Goal: Task Accomplishment & Management: Manage account settings

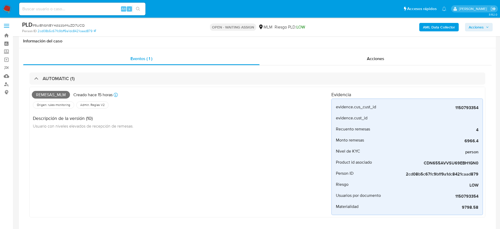
select select "10"
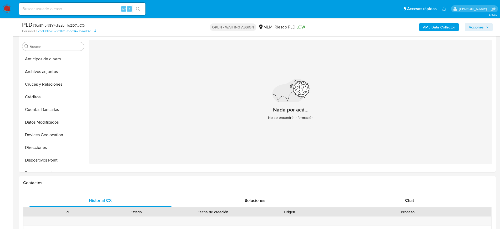
scroll to position [210, 0]
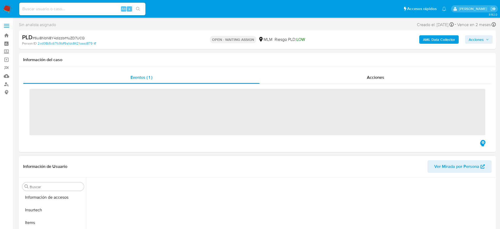
scroll to position [210, 0]
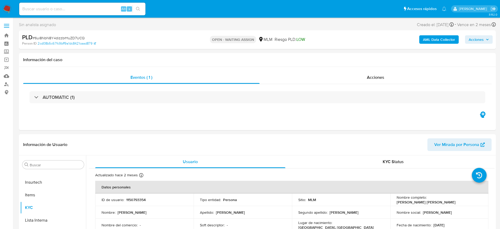
select select "10"
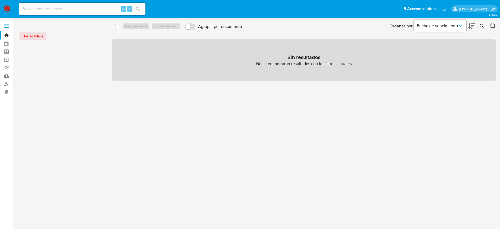
click at [479, 26] on button at bounding box center [483, 26] width 9 height 6
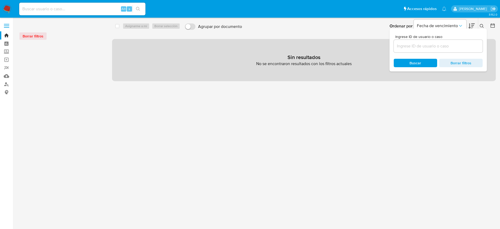
drag, startPoint x: 399, startPoint y: 51, endPoint x: 401, endPoint y: 47, distance: 4.0
click at [400, 51] on div at bounding box center [438, 46] width 89 height 13
click at [402, 48] on input at bounding box center [438, 46] width 89 height 7
paste input "1150793354"
click at [437, 47] on input "1150793354" at bounding box center [438, 46] width 89 height 7
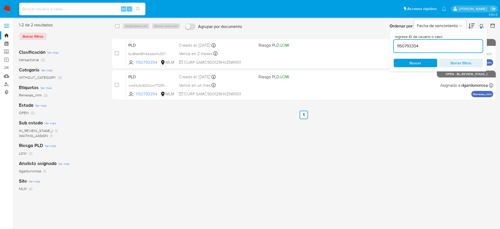
click at [483, 21] on div "Ingrese ID de usuario o caso 1150793354 Buscar Borrar filtros" at bounding box center [482, 26] width 9 height 16
click at [484, 23] on button at bounding box center [483, 26] width 9 height 6
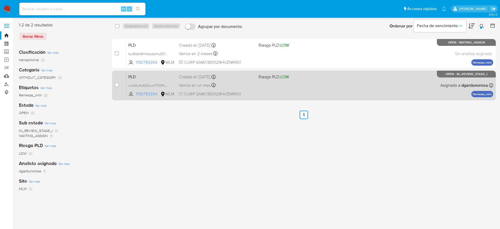
click at [358, 91] on div "PLD wm4XySv6ZtOwm7T1ZlPxmEkS 1150793354 MLM Riesgo PLD: LOW Creado el: 12/07/20…" at bounding box center [309, 85] width 367 height 27
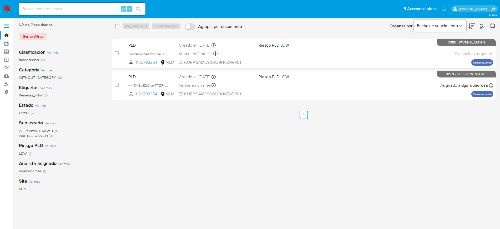
click at [483, 26] on icon at bounding box center [482, 26] width 4 height 4
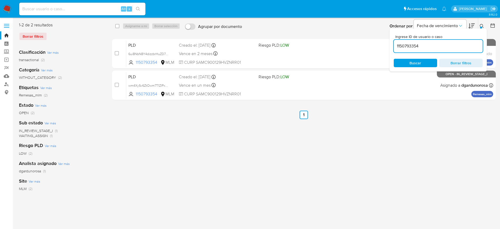
click at [416, 43] on input "1150793354" at bounding box center [438, 46] width 89 height 7
type input "1171329566"
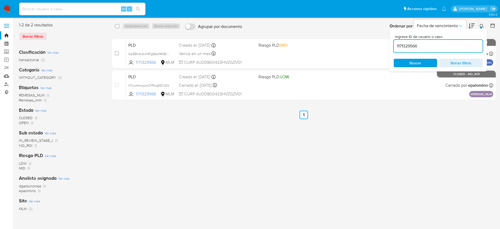
click at [482, 26] on icon at bounding box center [482, 26] width 4 height 4
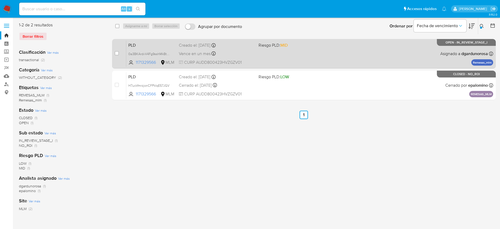
click at [341, 43] on div "PLD 0a3BKArdvV4Fg9sshMkBt7Ge 1171329566 MLM Riesgo PLD: MID Creado el: 12/07/20…" at bounding box center [309, 53] width 367 height 27
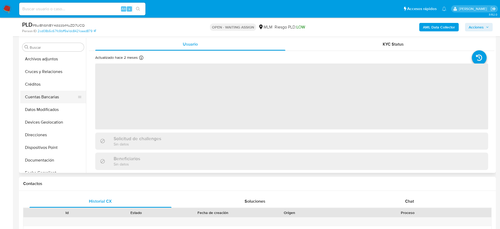
scroll to position [12, 0]
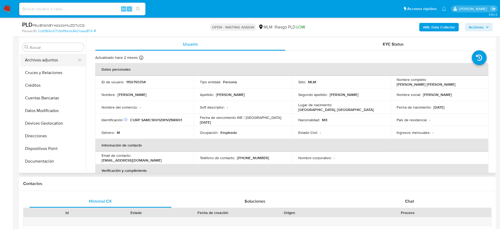
click at [52, 61] on button "Archivos adjuntos" at bounding box center [51, 60] width 62 height 13
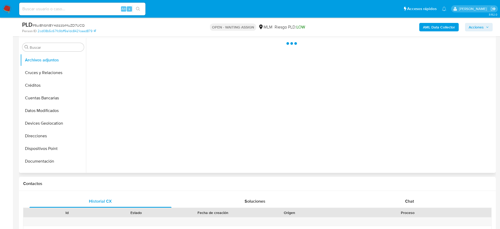
select select "10"
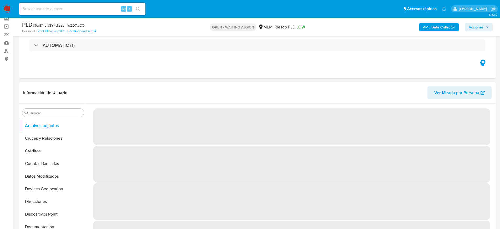
scroll to position [33, 0]
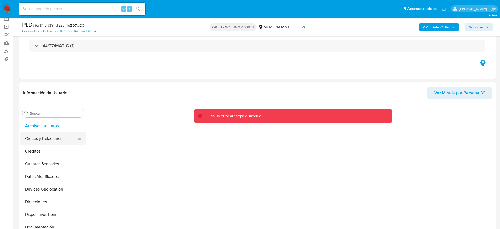
click at [58, 140] on button "Cruces y Relaciones" at bounding box center [51, 138] width 62 height 13
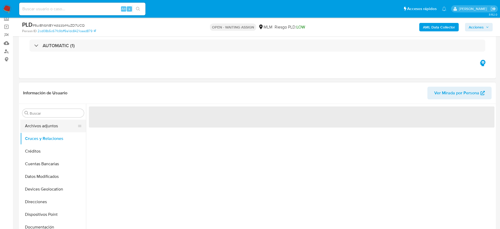
click at [47, 122] on button "Archivos adjuntos" at bounding box center [51, 126] width 62 height 13
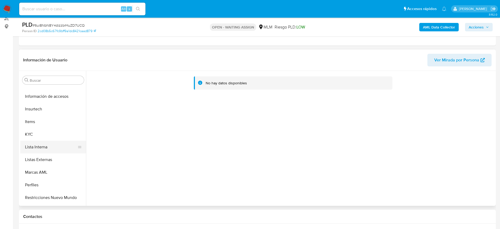
scroll to position [210, 0]
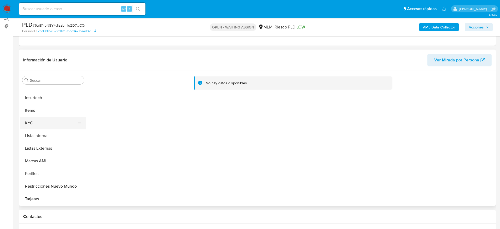
click at [38, 125] on button "KYC" at bounding box center [51, 123] width 62 height 13
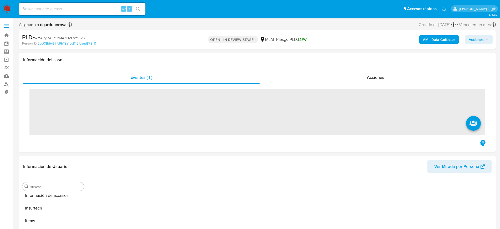
scroll to position [210, 0]
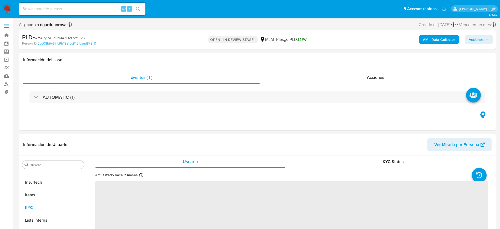
select select "10"
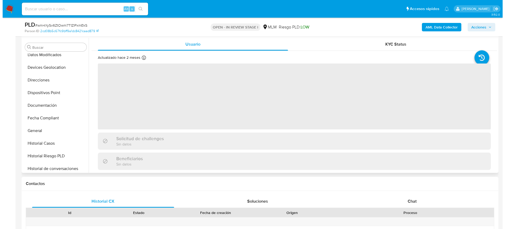
scroll to position [12, 0]
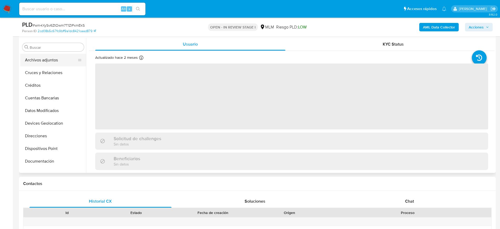
click at [46, 62] on button "Archivos adjuntos" at bounding box center [51, 60] width 62 height 13
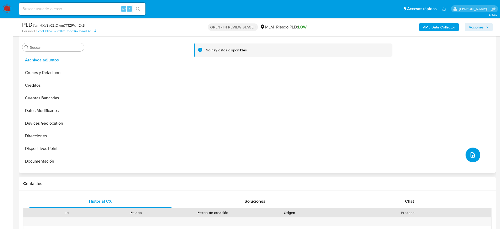
click at [475, 155] on button "upload-file" at bounding box center [473, 154] width 15 height 15
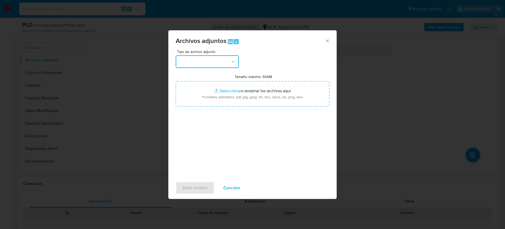
click at [217, 56] on button "button" at bounding box center [207, 61] width 63 height 13
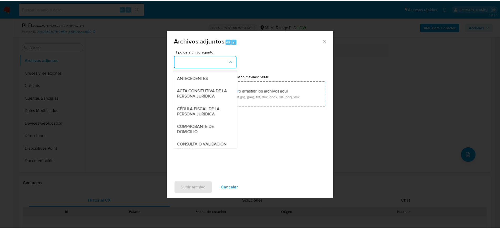
scroll to position [66, 0]
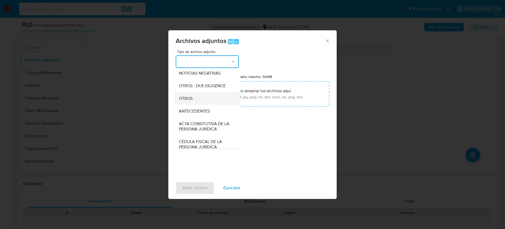
click at [201, 105] on div "OTROS" at bounding box center [206, 98] width 54 height 13
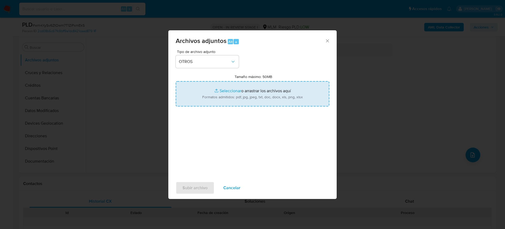
type input "C:\fakepath\1150793354_Jose Santos_Julio2025.pdf"
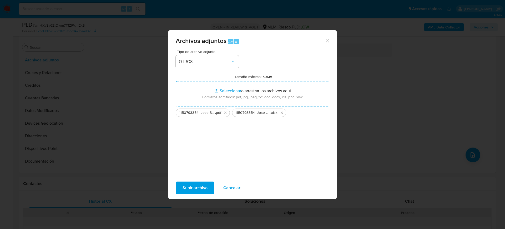
click at [201, 186] on span "Subir archivo" at bounding box center [195, 188] width 25 height 12
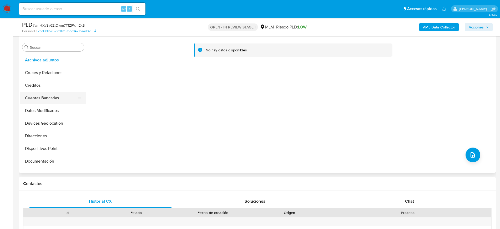
click at [48, 99] on button "Cuentas Bancarias" at bounding box center [51, 98] width 62 height 13
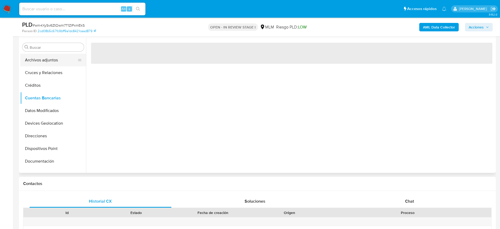
click at [47, 63] on button "Archivos adjuntos" at bounding box center [51, 60] width 62 height 13
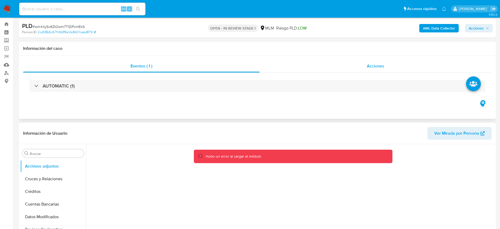
scroll to position [0, 0]
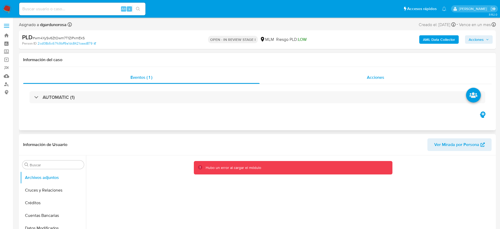
click at [348, 83] on div "Acciones" at bounding box center [376, 77] width 232 height 13
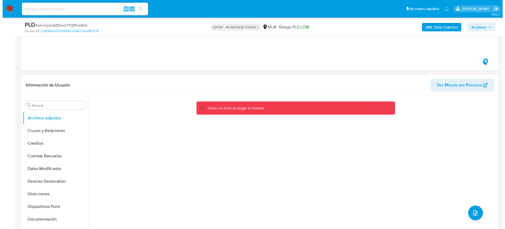
scroll to position [132, 0]
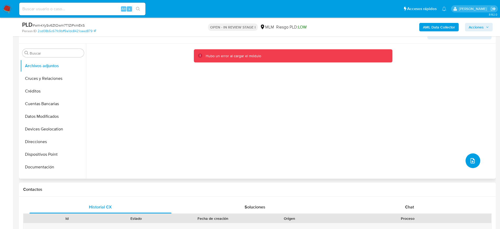
click at [471, 165] on button "upload-file" at bounding box center [473, 160] width 15 height 15
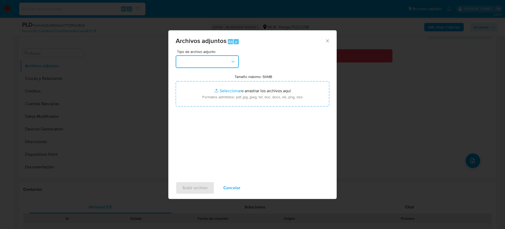
click at [211, 57] on button "button" at bounding box center [207, 61] width 63 height 13
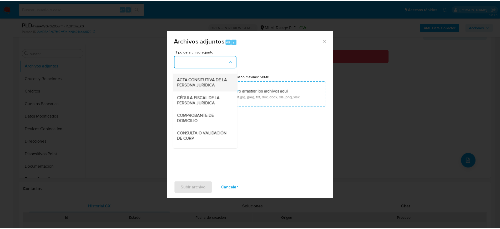
scroll to position [99, 0]
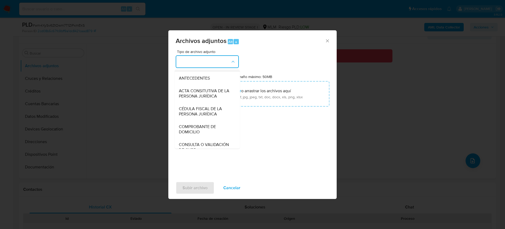
click at [188, 72] on div "OTROS" at bounding box center [206, 65] width 54 height 13
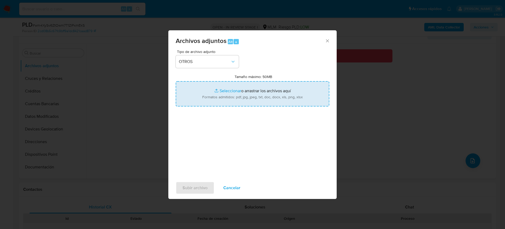
type input "C:\fakepath\1150793354_Jose Santos_Julio2025.pdf"
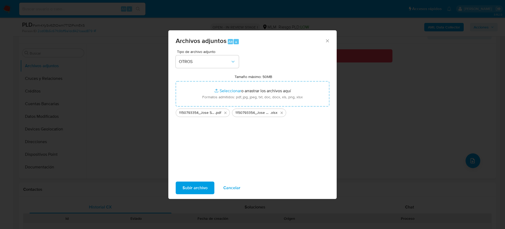
click at [202, 183] on span "Subir archivo" at bounding box center [195, 188] width 25 height 12
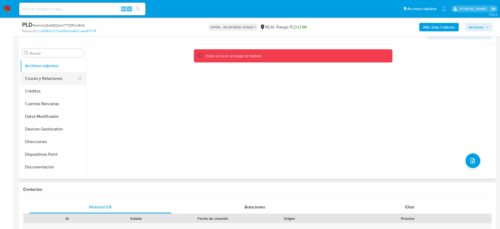
click at [44, 75] on button "Cruces y Relaciones" at bounding box center [51, 78] width 62 height 13
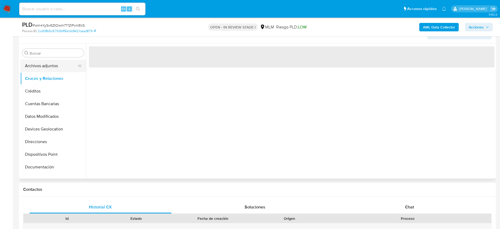
click at [47, 67] on button "Archivos adjuntos" at bounding box center [51, 65] width 62 height 13
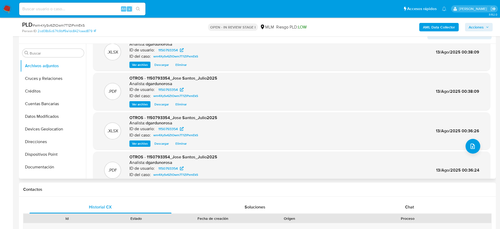
scroll to position [0, 0]
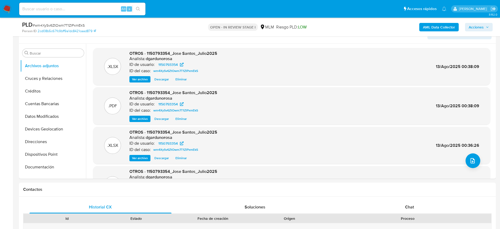
click at [478, 21] on div "AML Data Collector Acciones" at bounding box center [415, 27] width 156 height 12
click at [478, 23] on span "Acciones" at bounding box center [476, 27] width 15 height 8
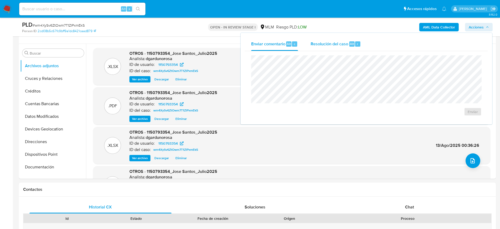
click at [334, 40] on div "Resolución del caso Alt r" at bounding box center [336, 44] width 50 height 14
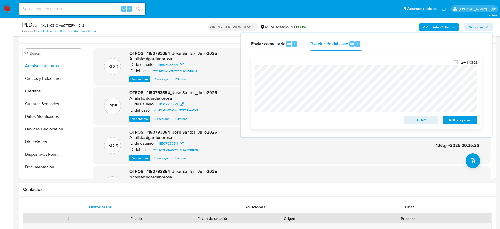
click at [424, 116] on div "No ROI" at bounding box center [421, 119] width 39 height 11
click at [427, 120] on span "No ROI" at bounding box center [421, 119] width 27 height 7
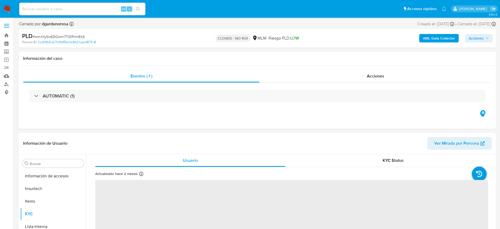
scroll to position [210, 0]
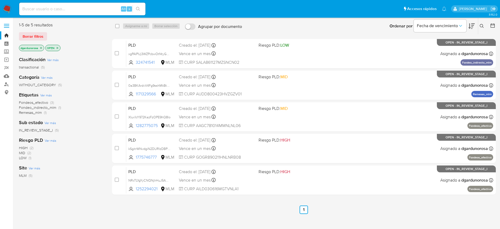
click at [480, 24] on icon at bounding box center [482, 26] width 4 height 4
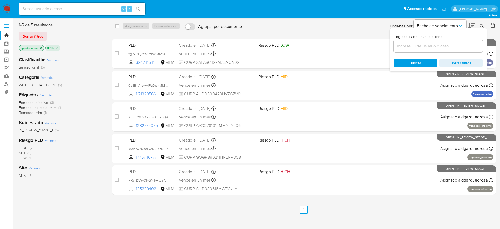
click at [449, 48] on input at bounding box center [438, 46] width 89 height 7
type input "1171329566"
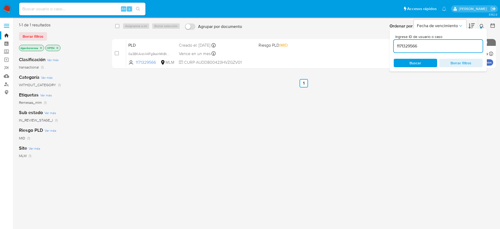
click at [481, 26] on icon at bounding box center [482, 26] width 4 height 4
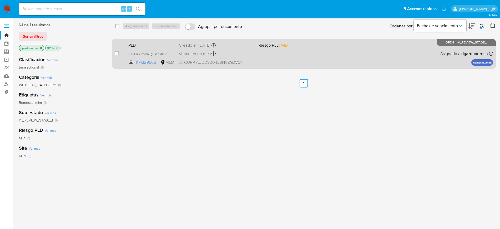
click at [344, 41] on div "PLD 0a3BKArdvV4Fg9sshMkBt7Ge 1171329566 MLM Riesgo PLD: MID Creado el: 12/07/20…" at bounding box center [309, 53] width 367 height 27
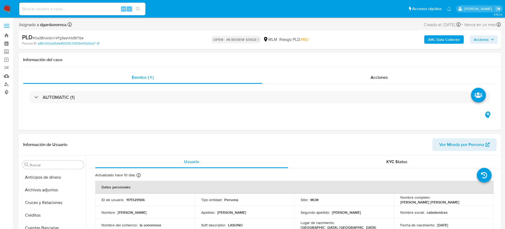
select select "10"
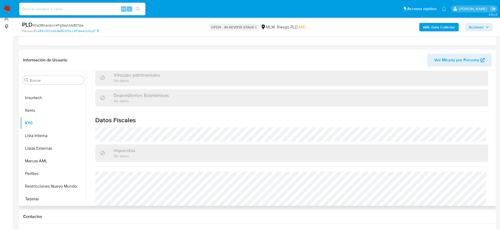
scroll to position [320, 0]
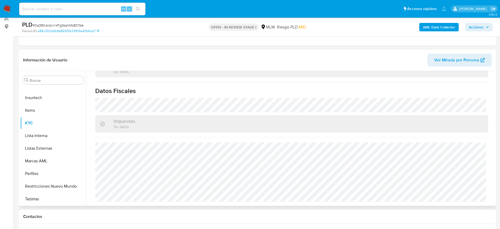
drag, startPoint x: 55, startPoint y: 147, endPoint x: 91, endPoint y: 154, distance: 36.4
click at [55, 147] on button "Listas Externas" at bounding box center [53, 148] width 66 height 13
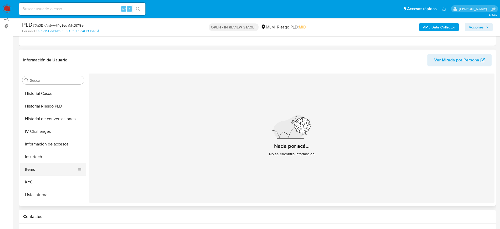
scroll to position [111, 0]
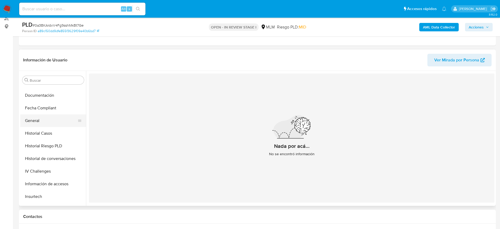
click at [46, 118] on button "General" at bounding box center [51, 120] width 62 height 13
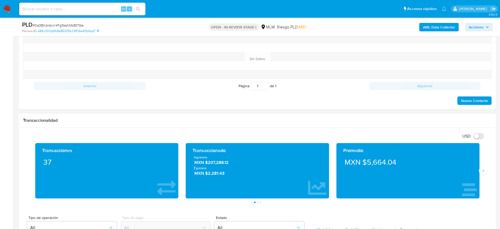
scroll to position [296, 0]
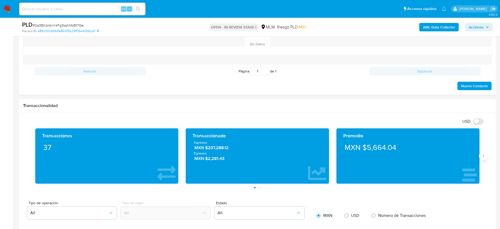
click at [485, 156] on icon "Siguiente" at bounding box center [483, 156] width 4 height 4
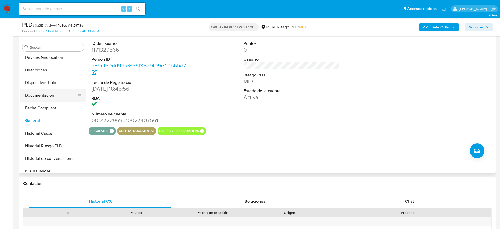
scroll to position [45, 0]
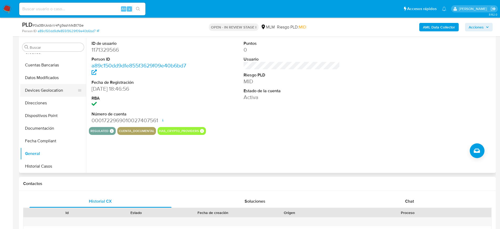
click at [52, 87] on button "Devices Geolocation" at bounding box center [51, 90] width 62 height 13
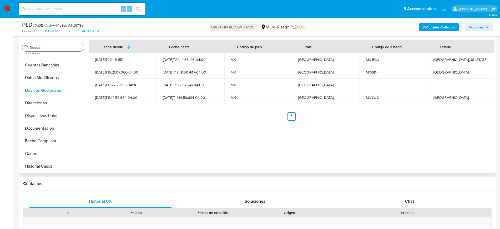
click at [61, 44] on div "Buscar" at bounding box center [53, 47] width 62 height 8
click at [62, 48] on input "Buscar" at bounding box center [56, 47] width 52 height 5
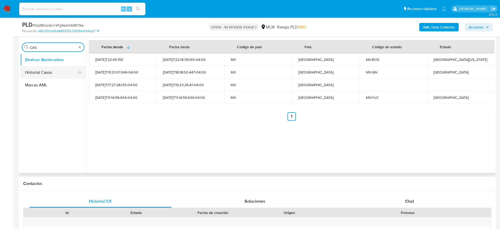
type input "CAS"
click at [50, 74] on button "Historial Casos" at bounding box center [51, 72] width 62 height 13
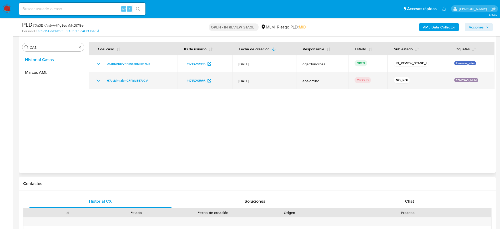
click at [99, 78] on icon "Mostrar/Ocultar" at bounding box center [98, 80] width 6 height 6
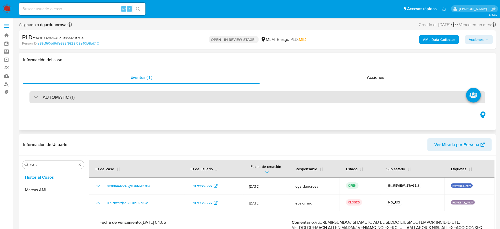
drag, startPoint x: 144, startPoint y: 99, endPoint x: 149, endPoint y: 100, distance: 4.6
click at [144, 99] on div "AUTOMATIC (1)" at bounding box center [257, 97] width 456 height 12
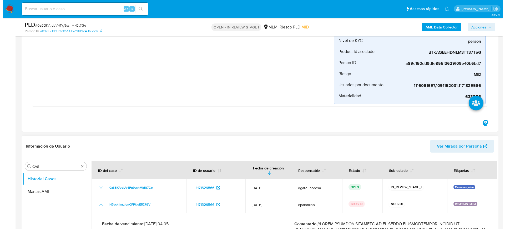
scroll to position [165, 0]
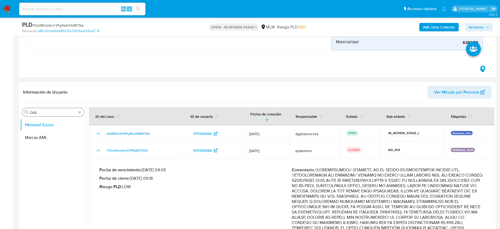
click at [81, 114] on div "Buscar CAS" at bounding box center [53, 112] width 62 height 8
type input "CONV"
click at [53, 141] on button "Historial de conversaciones" at bounding box center [51, 137] width 62 height 13
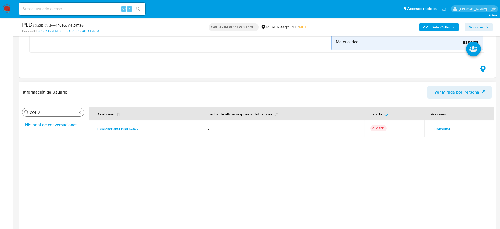
click at [444, 125] on span "Consultar" at bounding box center [443, 128] width 16 height 7
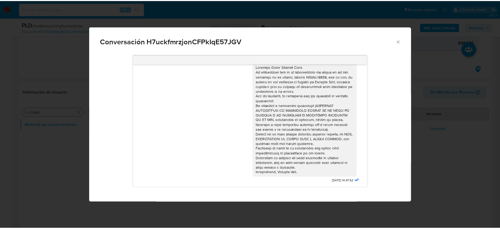
scroll to position [0, 0]
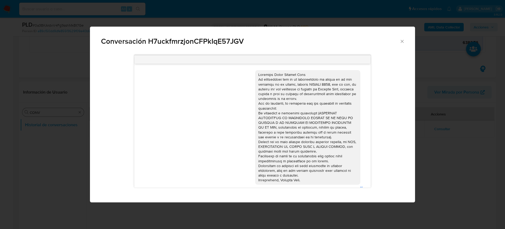
click at [424, 128] on div "Conversación H7uckfmrzjonCFPkIqE57JGV 12/03/2024 14:47:52" at bounding box center [252, 114] width 505 height 229
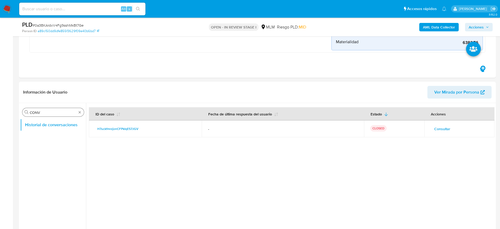
click at [82, 112] on div "Buscar CONV" at bounding box center [53, 112] width 62 height 8
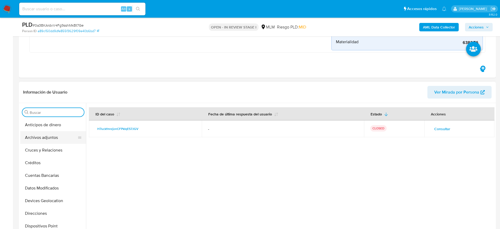
click at [52, 139] on button "Archivos adjuntos" at bounding box center [51, 137] width 62 height 13
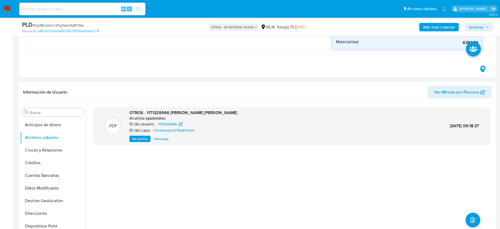
click at [142, 139] on span "Ver archivo" at bounding box center [140, 138] width 16 height 5
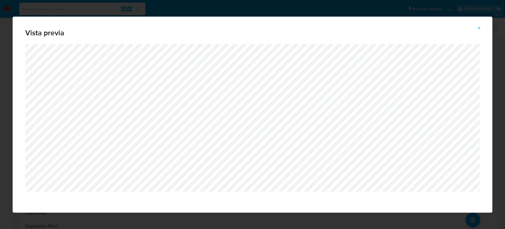
click at [478, 29] on icon "Attachment preview" at bounding box center [479, 28] width 4 height 4
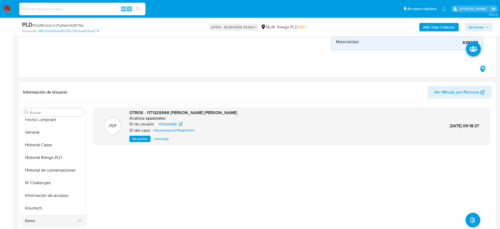
scroll to position [165, 0]
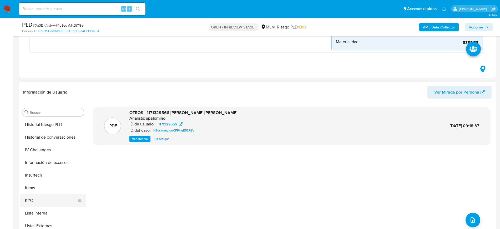
click at [39, 197] on button "KYC" at bounding box center [51, 200] width 62 height 13
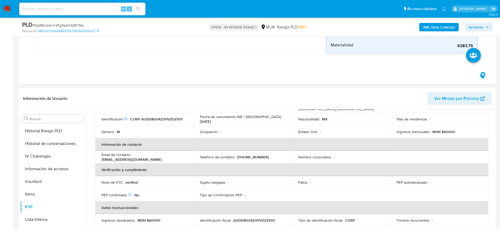
scroll to position [57, 0]
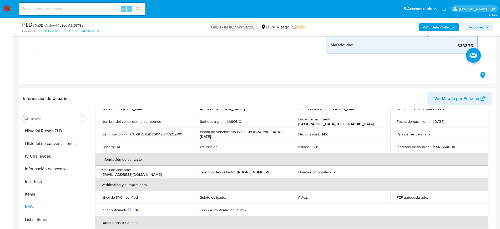
click at [257, 172] on p "(667) 2630188" at bounding box center [253, 172] width 32 height 5
copy p "2630188"
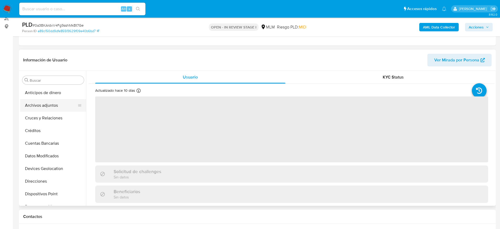
select select "10"
click at [48, 105] on button "Archivos adjuntos" at bounding box center [51, 105] width 62 height 13
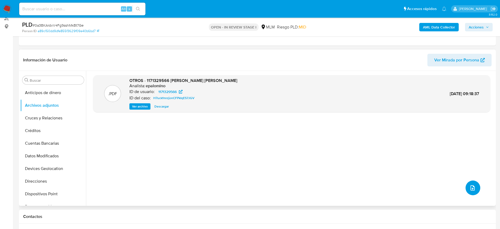
click at [466, 185] on button "upload-file" at bounding box center [473, 187] width 15 height 15
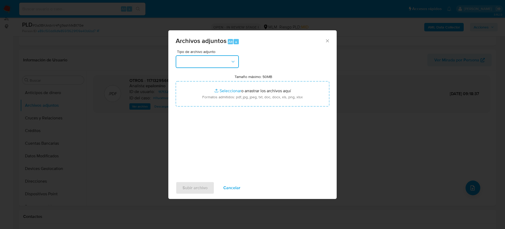
click at [220, 59] on button "button" at bounding box center [207, 61] width 63 height 13
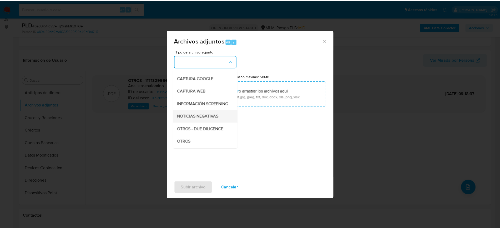
scroll to position [33, 0]
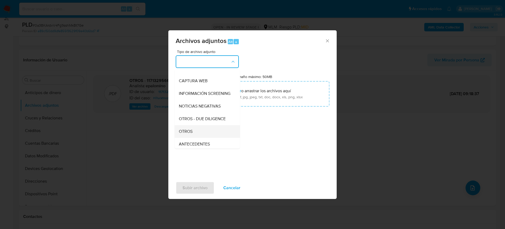
click at [193, 138] on div "OTROS" at bounding box center [206, 131] width 54 height 13
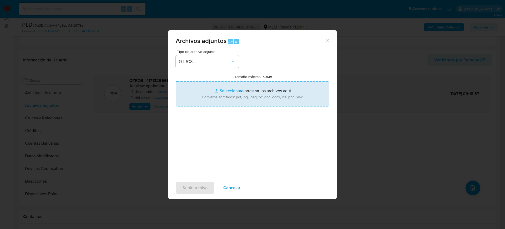
type input "C:\fakepath\1171329566_David Aguilar_Julio2025.pdf"
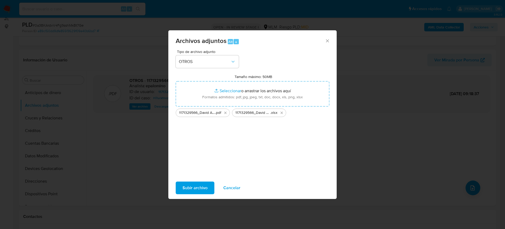
click at [200, 183] on span "Subir archivo" at bounding box center [195, 188] width 25 height 12
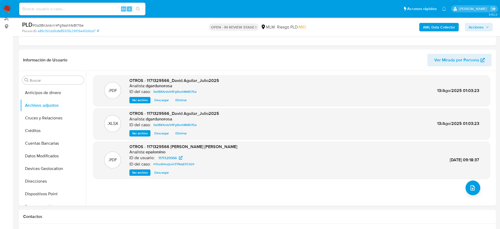
click at [484, 32] on div "AML Data Collector Acciones" at bounding box center [415, 27] width 156 height 12
click at [475, 30] on span "Acciones" at bounding box center [476, 27] width 15 height 8
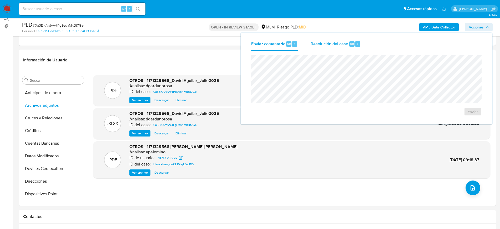
click at [342, 39] on div "Resolución del caso Alt r" at bounding box center [336, 44] width 50 height 14
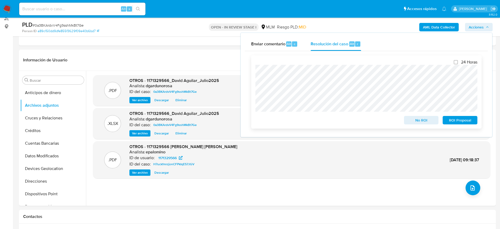
click at [426, 123] on span "No ROI" at bounding box center [421, 119] width 27 height 7
